Goal: Check status

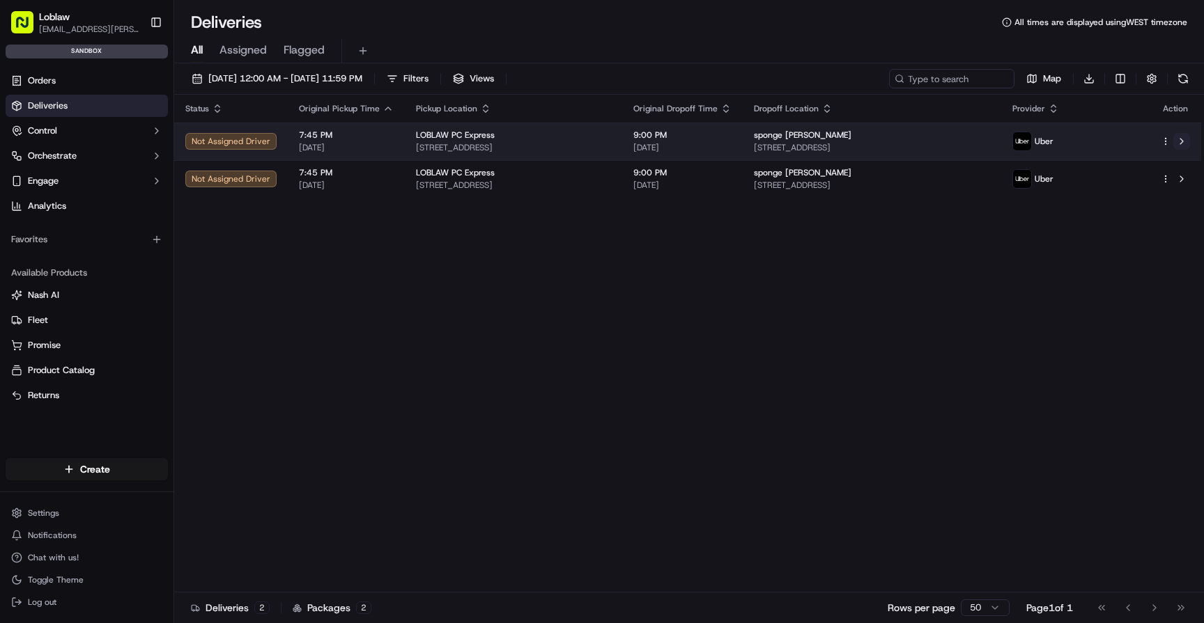
click at [1182, 144] on button at bounding box center [1181, 141] width 17 height 17
click at [1165, 138] on html "Loblaw avner.pereira@loblaw.ca Toggle Sidebar sandbox Orders Deliveries Control…" at bounding box center [602, 311] width 1204 height 623
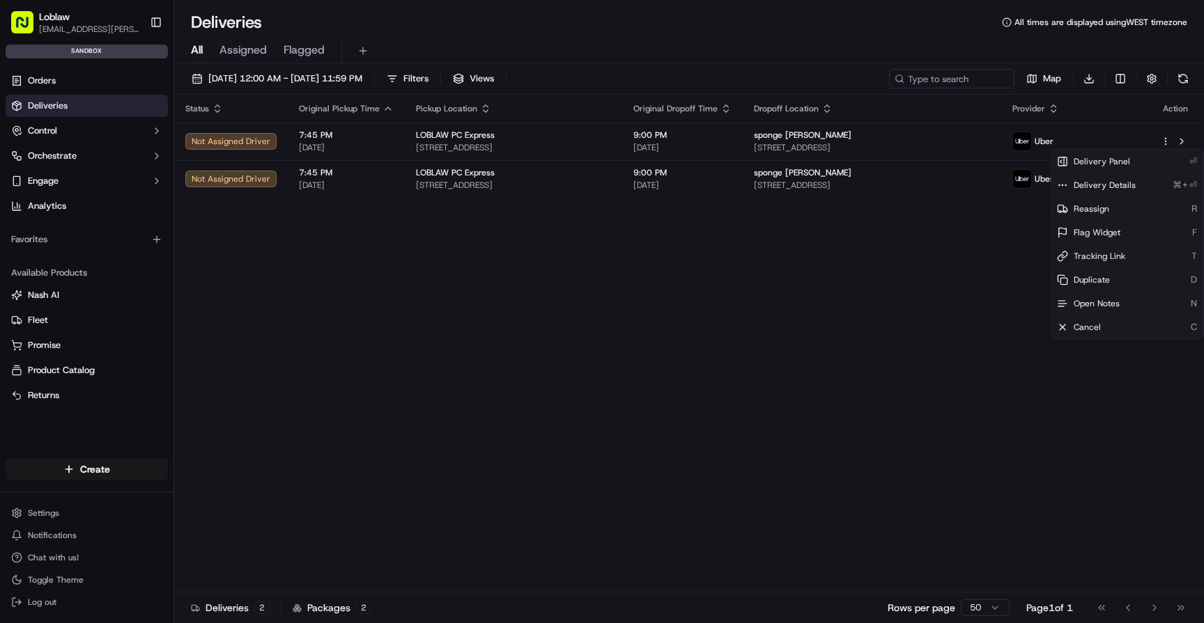
click at [951, 346] on html "Loblaw avner.pereira@loblaw.ca Toggle Sidebar sandbox Orders Deliveries Control…" at bounding box center [602, 311] width 1204 height 623
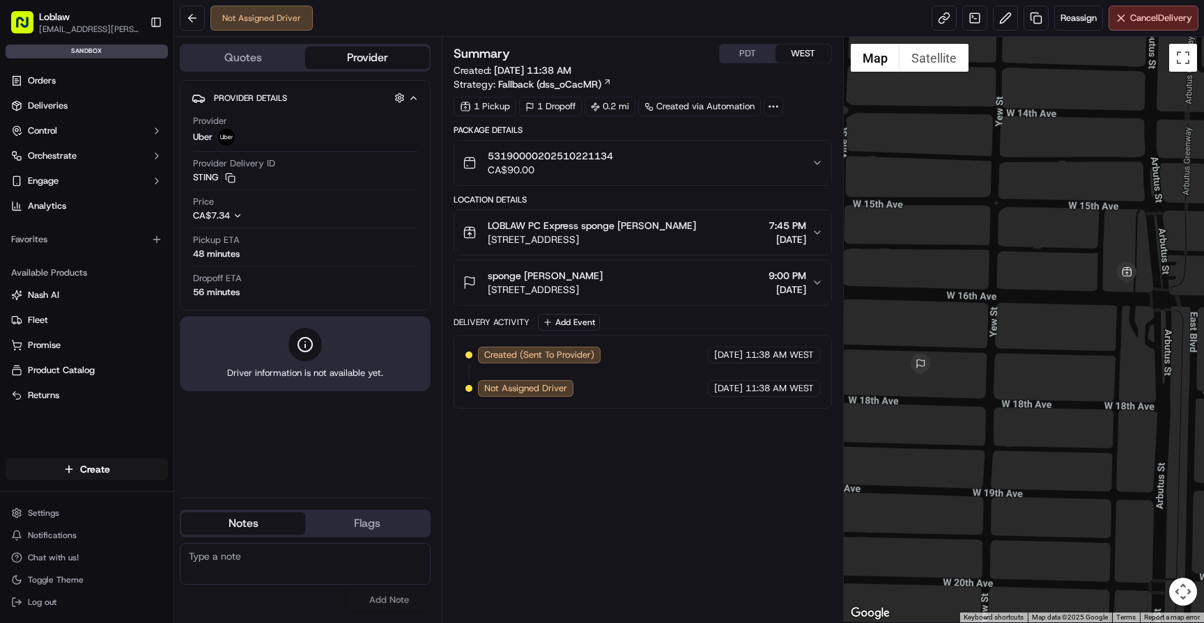
click at [309, 345] on icon at bounding box center [305, 344] width 17 height 17
click at [224, 136] on img at bounding box center [226, 137] width 17 height 17
click at [364, 63] on button "Provider" at bounding box center [367, 58] width 124 height 22
click at [253, 58] on button "Quotes" at bounding box center [243, 58] width 124 height 22
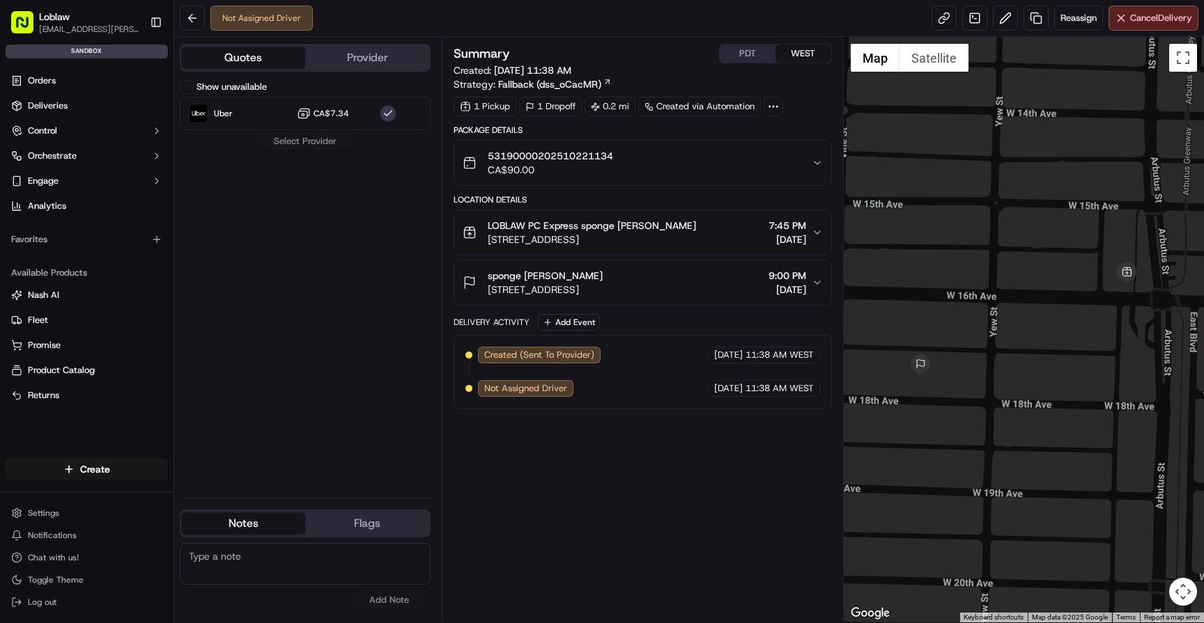
click at [381, 61] on button "Provider" at bounding box center [367, 58] width 124 height 22
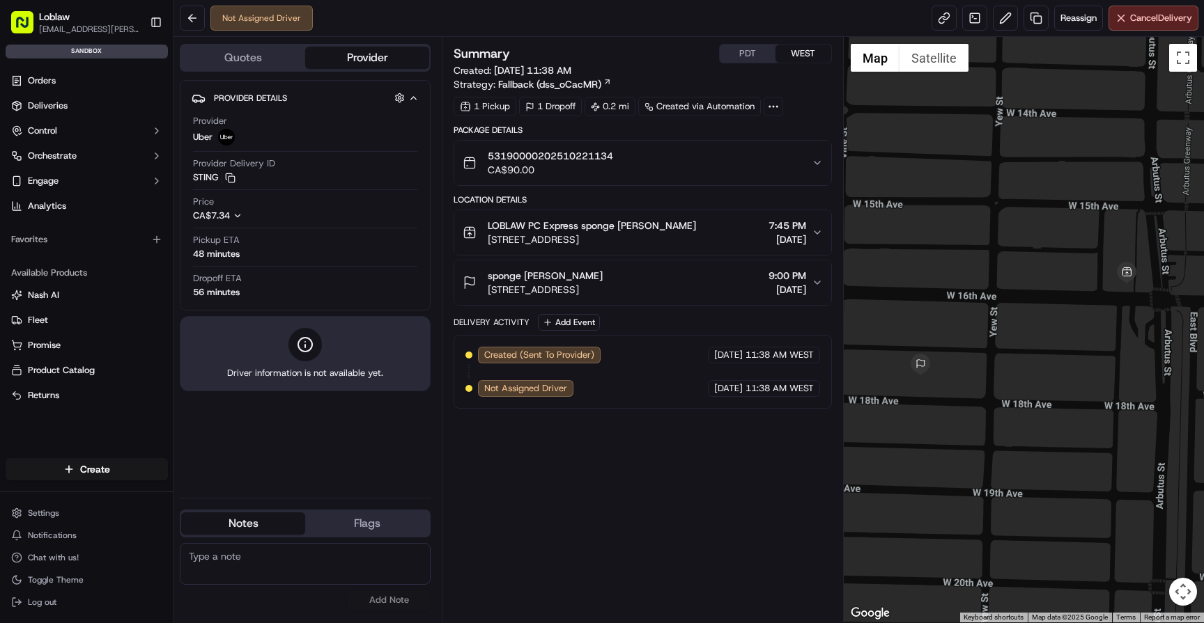
click at [811, 56] on button "WEST" at bounding box center [803, 54] width 56 height 18
click at [718, 50] on div "Summary PDT WEST" at bounding box center [642, 54] width 378 height 20
click at [734, 53] on button "PDT" at bounding box center [748, 54] width 56 height 18
click at [796, 55] on button "WEST" at bounding box center [803, 54] width 56 height 18
click at [738, 57] on button "PDT" at bounding box center [748, 54] width 56 height 18
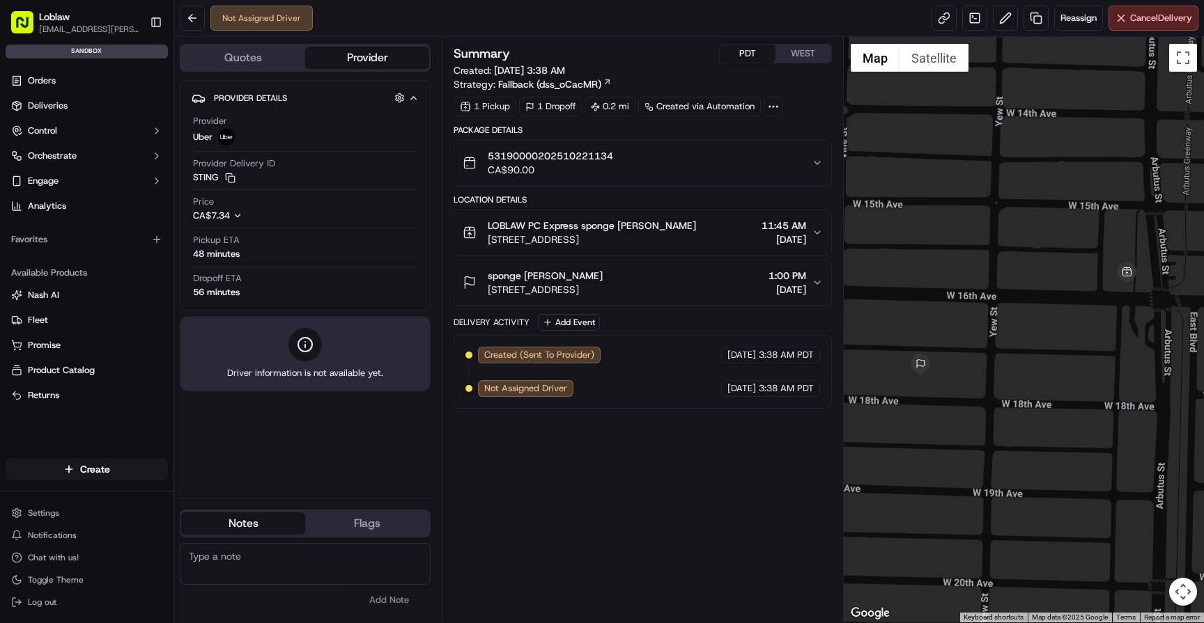
click at [800, 53] on button "WEST" at bounding box center [803, 54] width 56 height 18
click at [737, 47] on button "PDT" at bounding box center [748, 54] width 56 height 18
click at [972, 21] on link at bounding box center [974, 18] width 25 height 25
click at [1006, 18] on button at bounding box center [1005, 18] width 25 height 25
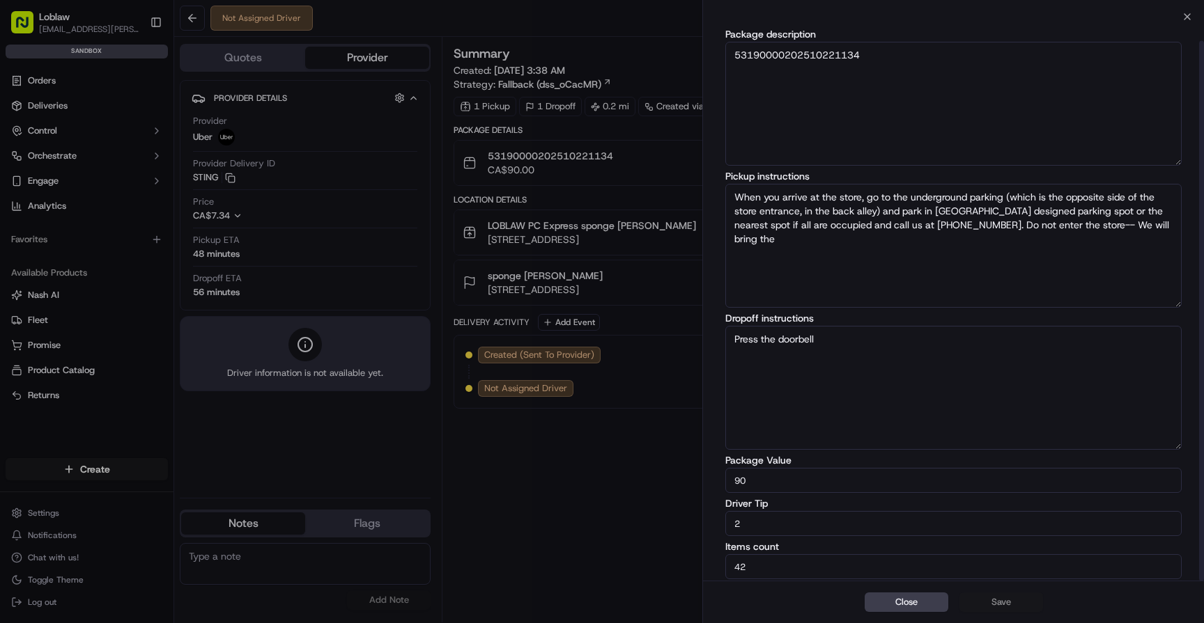
scroll to position [25, 0]
click at [1184, 20] on div "Edit Delivery Details Package description 53190000202510221134 Pickup instructi…" at bounding box center [953, 286] width 501 height 589
click at [1182, 17] on div "Edit Delivery Details Package description 53190000202510221134 Pickup instructi…" at bounding box center [953, 286] width 501 height 589
click at [1188, 16] on div "Edit Delivery Details Package description 53190000202510221134 Pickup instructi…" at bounding box center [953, 286] width 501 height 589
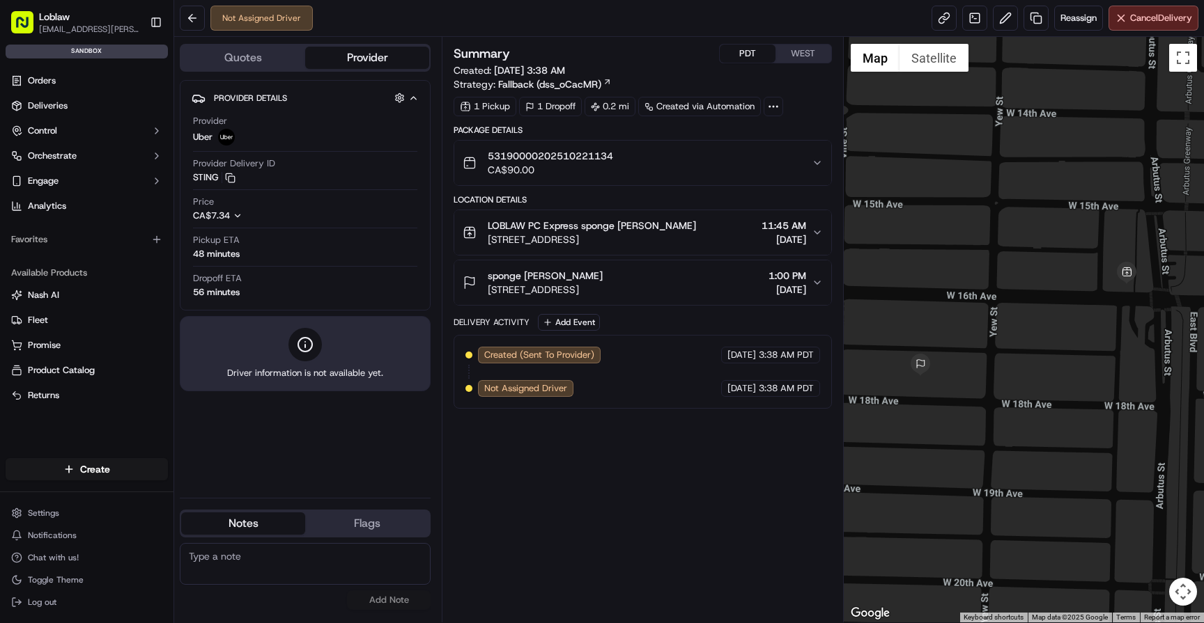
click at [623, 526] on div "Summary PDT WEST Created: [DATE] 3:38 AM Strategy: Fallback (dss_oCacMR) 1 Pick…" at bounding box center [642, 330] width 378 height 572
click at [538, 494] on div "Summary PDT WEST Created: [DATE] 3:38 AM Strategy: Fallback (dss_oCacMR) 1 Pick…" at bounding box center [642, 330] width 378 height 572
